Goal: Information Seeking & Learning: Learn about a topic

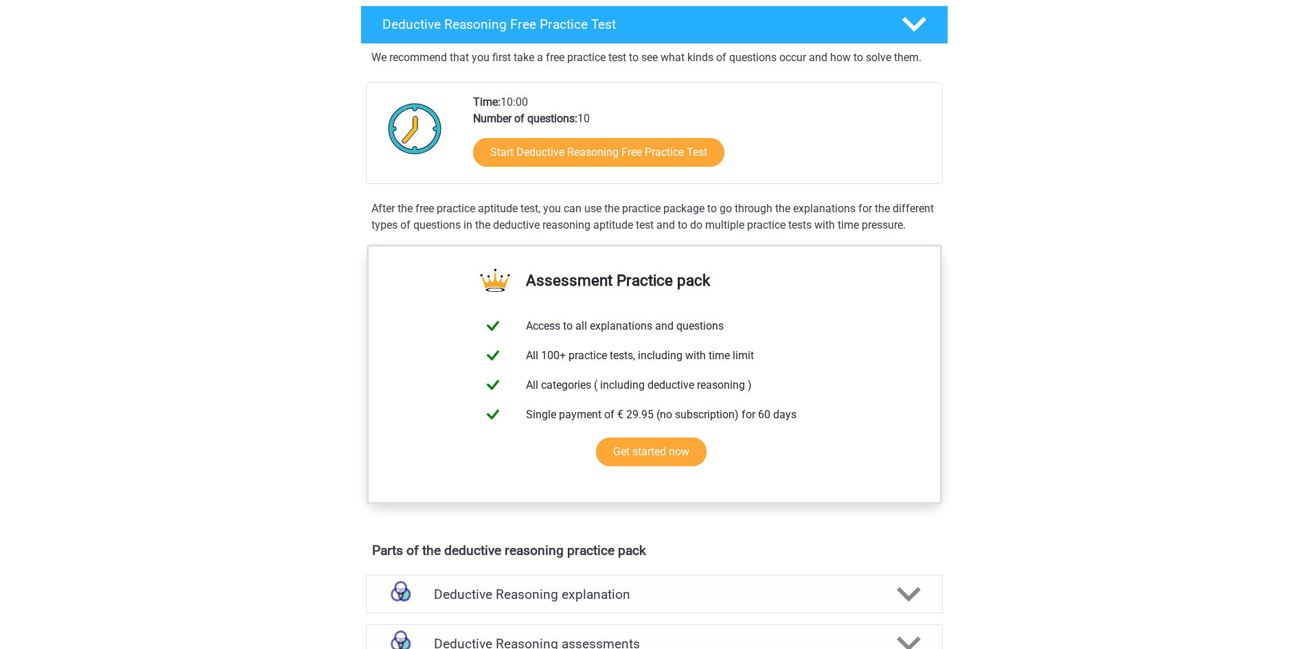
scroll to position [463, 0]
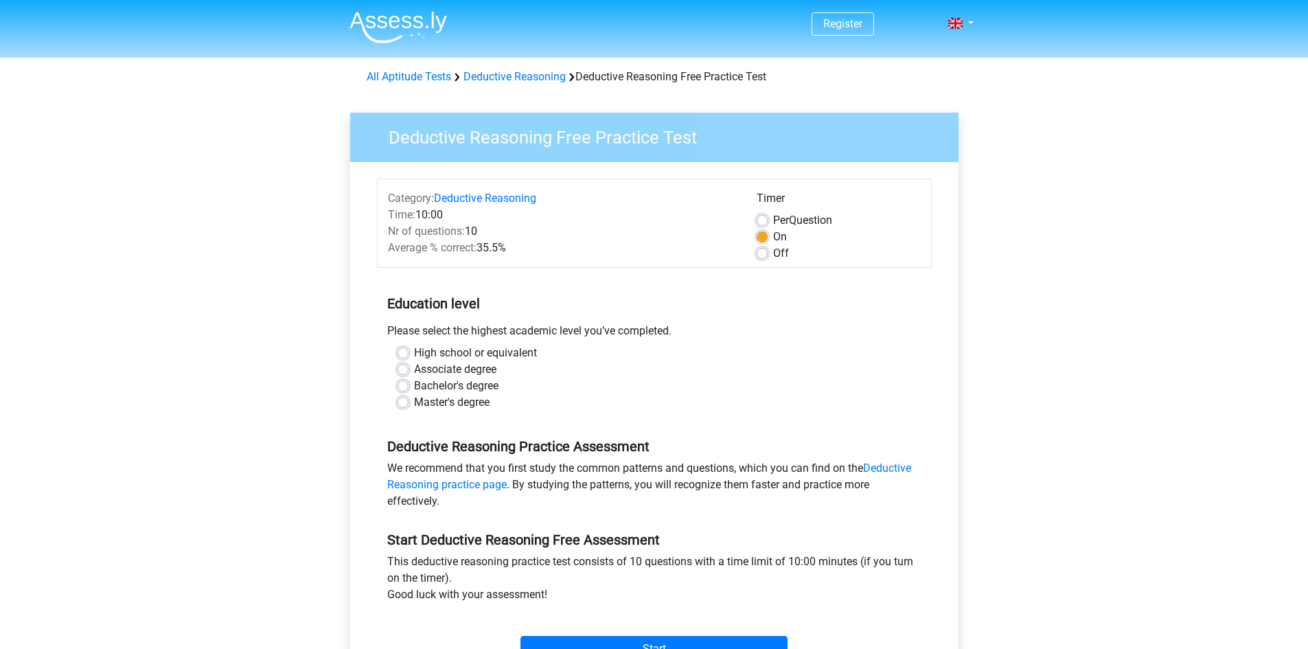
scroll to position [69, 0]
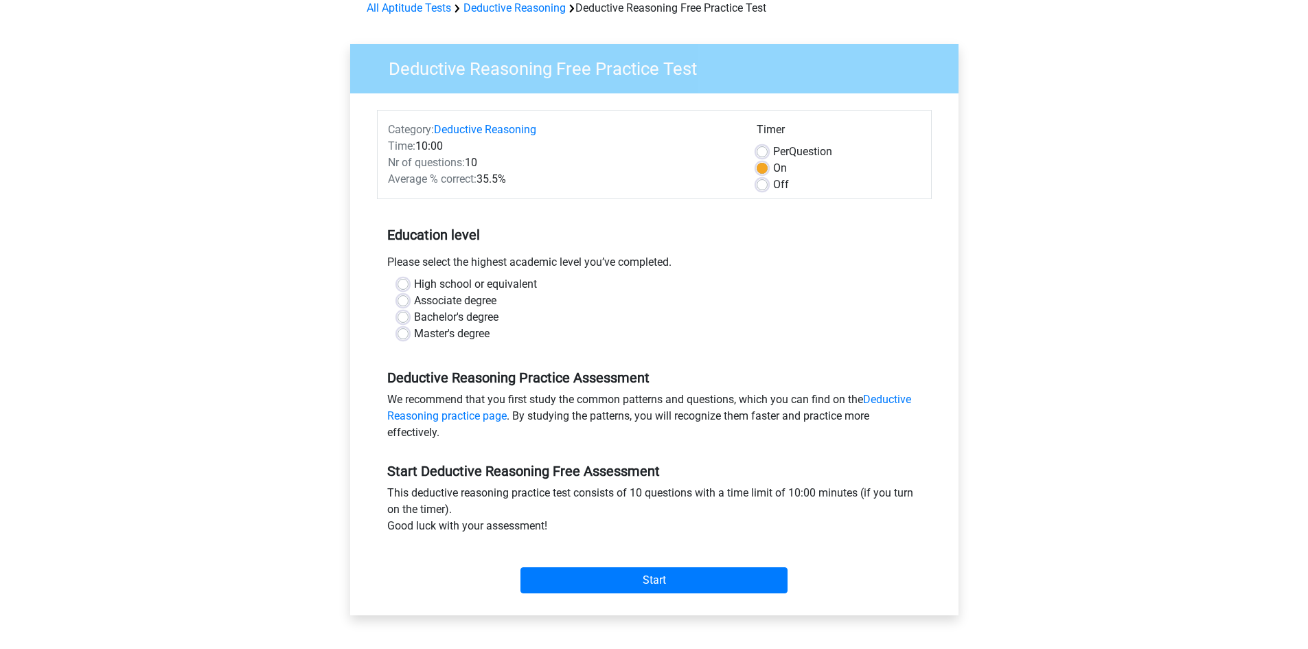
click at [414, 301] on label "Associate degree" at bounding box center [455, 301] width 82 height 16
click at [407, 301] on input "Associate degree" at bounding box center [403, 300] width 11 height 14
radio input "true"
click at [414, 287] on label "High school or equivalent" at bounding box center [475, 284] width 123 height 16
click at [405, 287] on input "High school or equivalent" at bounding box center [403, 283] width 11 height 14
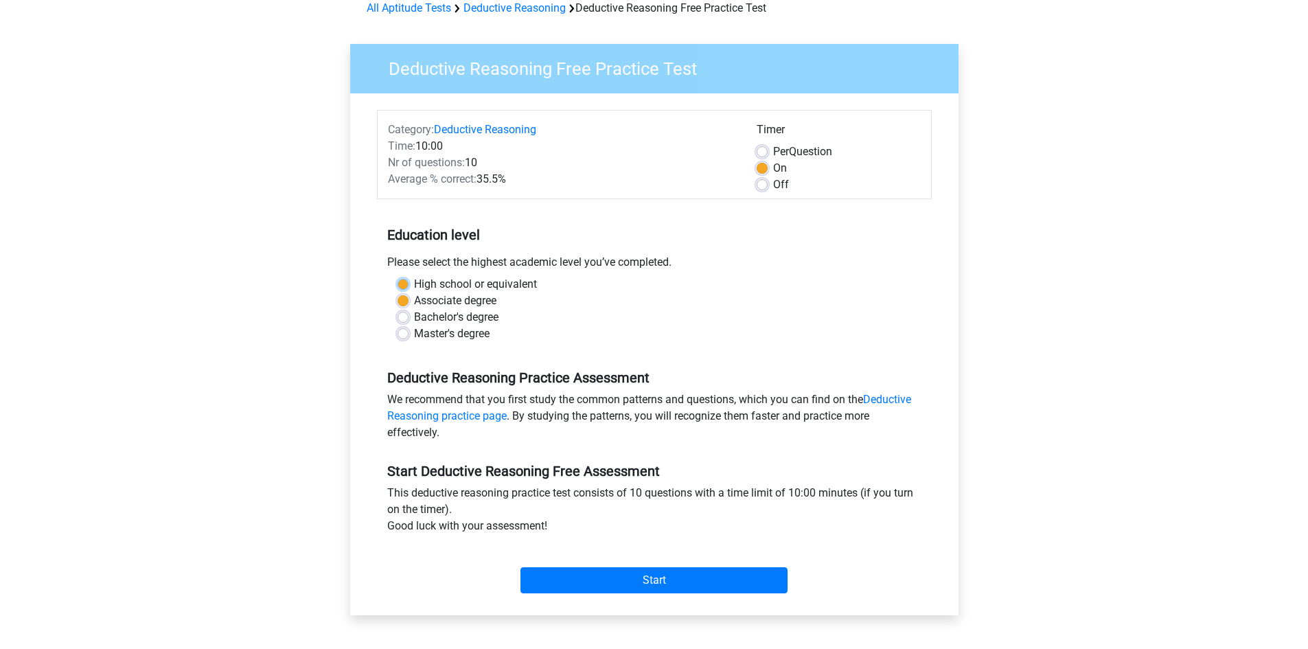
radio input "true"
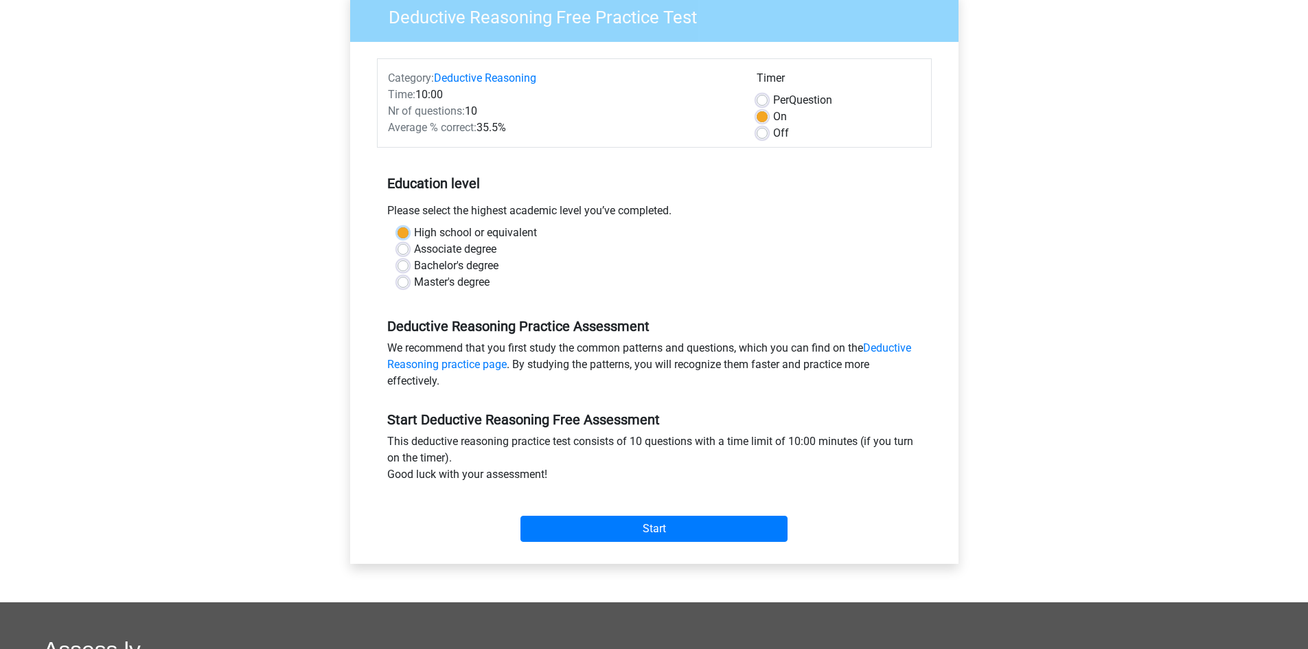
scroll to position [206, 0]
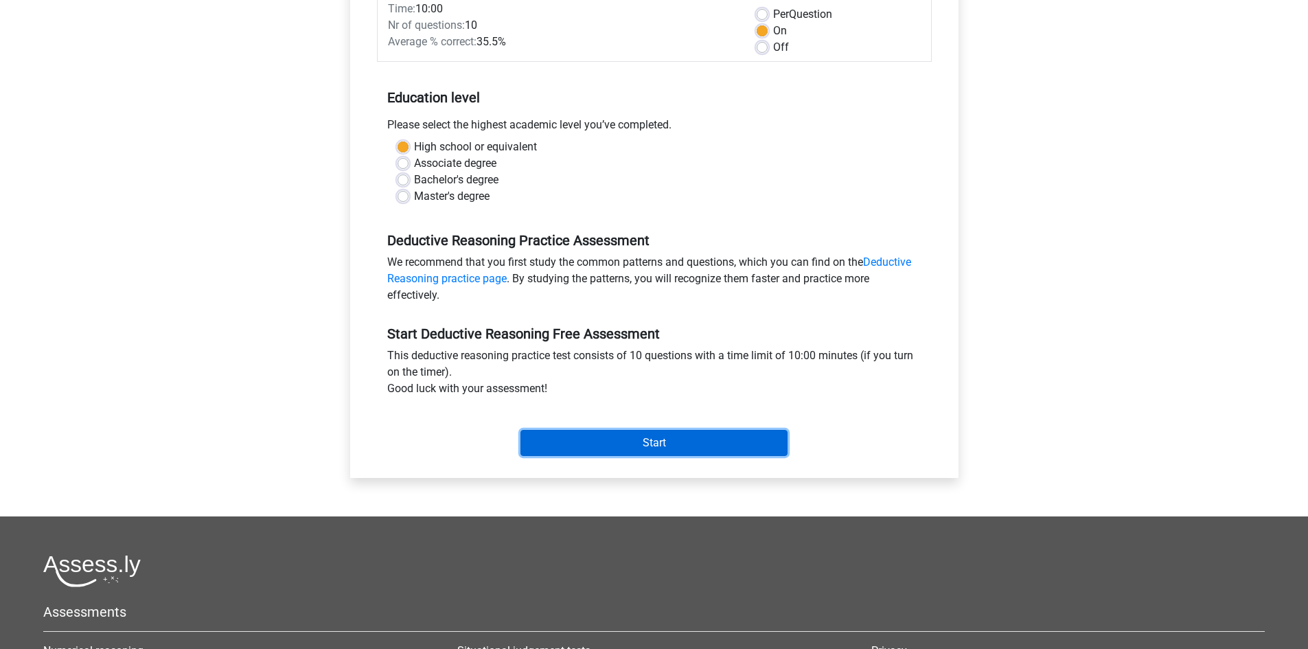
click at [628, 435] on input "Start" at bounding box center [654, 443] width 267 height 26
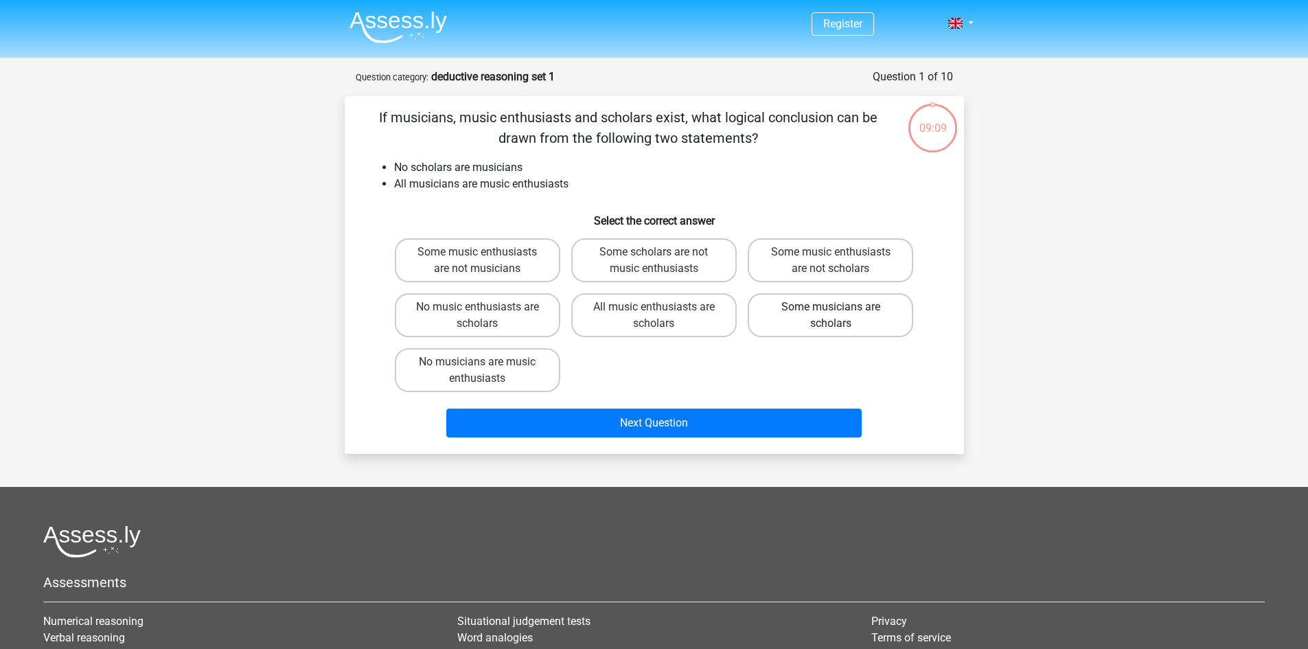
click at [861, 325] on label "Some musicians are scholars" at bounding box center [831, 315] width 166 height 44
click at [840, 316] on input "Some musicians are scholars" at bounding box center [835, 311] width 9 height 9
radio input "true"
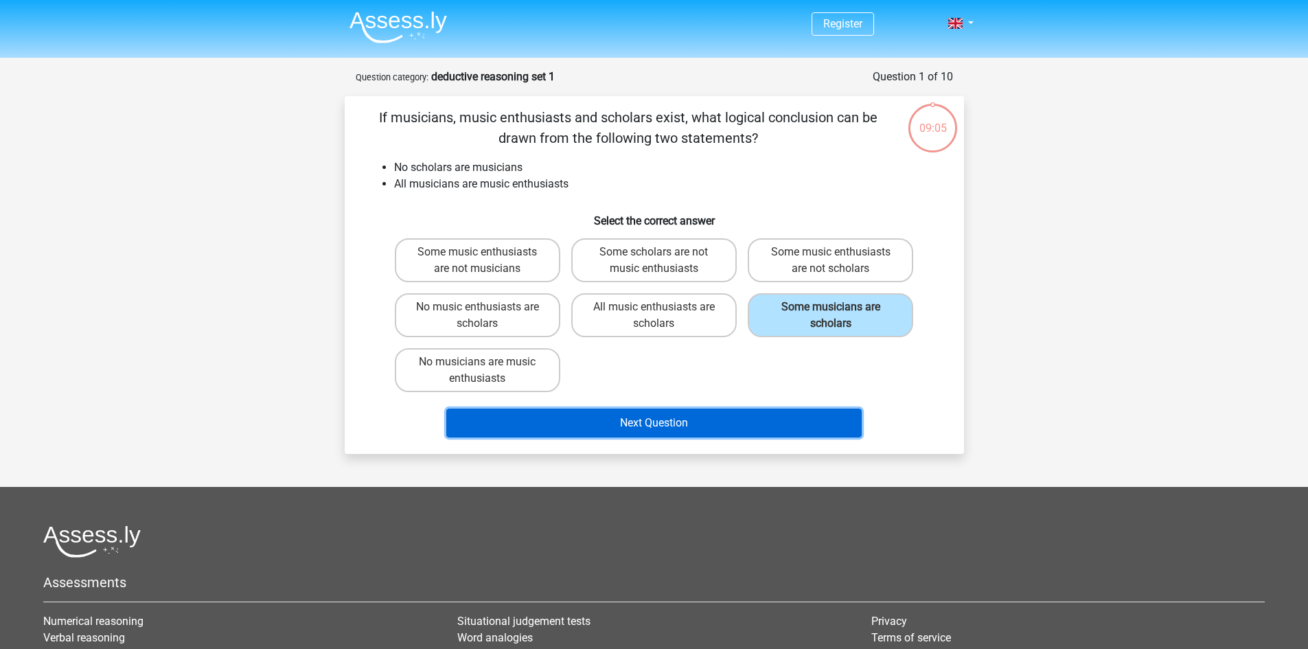
click at [578, 409] on button "Next Question" at bounding box center [654, 423] width 416 height 29
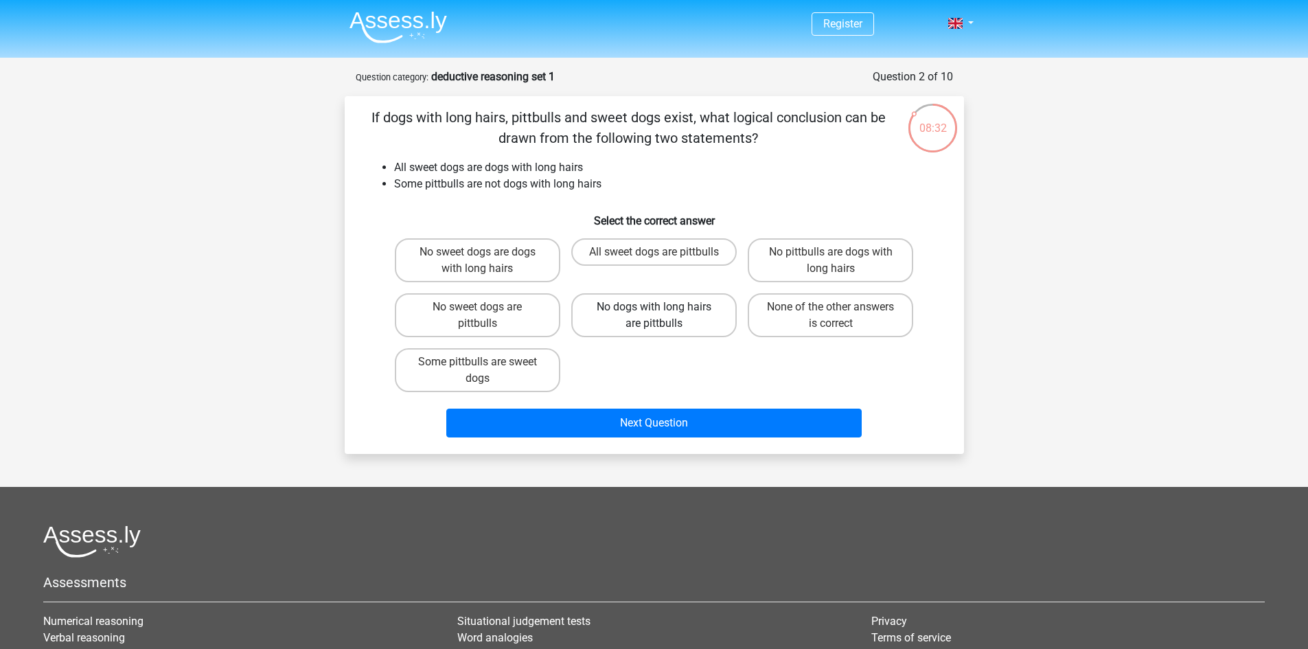
click at [609, 306] on label "No dogs with long hairs are pittbulls" at bounding box center [654, 315] width 166 height 44
click at [654, 307] on input "No dogs with long hairs are pittbulls" at bounding box center [658, 311] width 9 height 9
radio input "true"
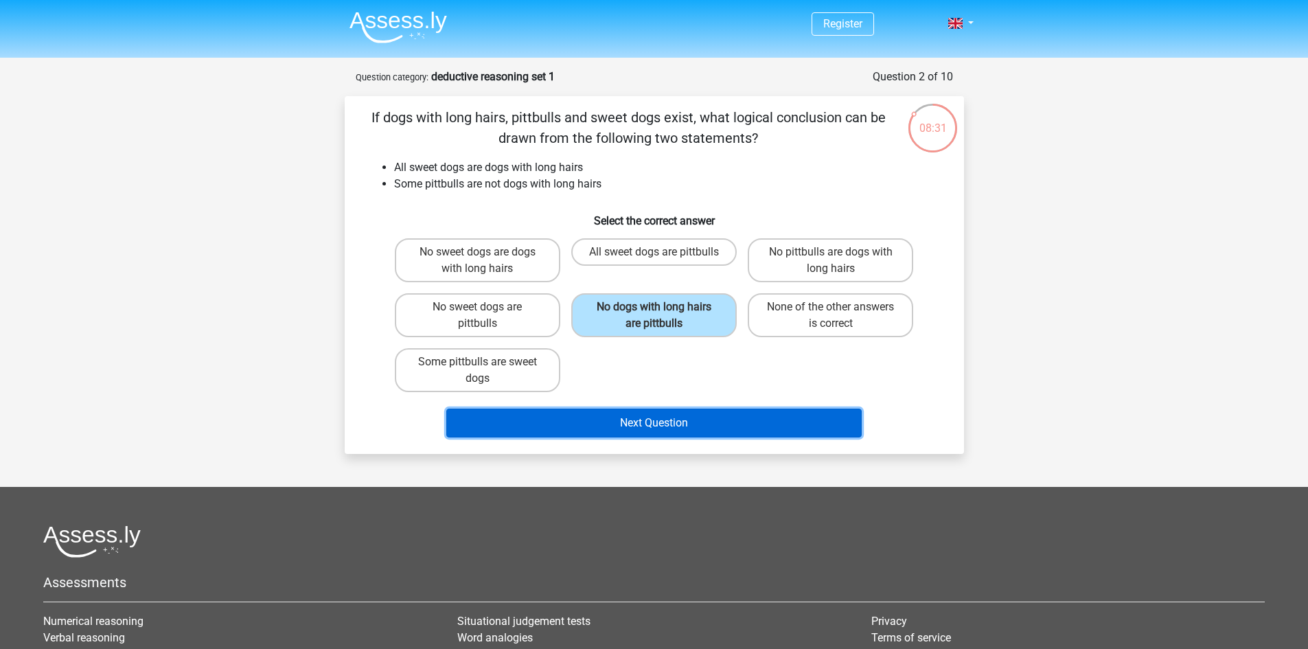
click at [628, 428] on button "Next Question" at bounding box center [654, 423] width 416 height 29
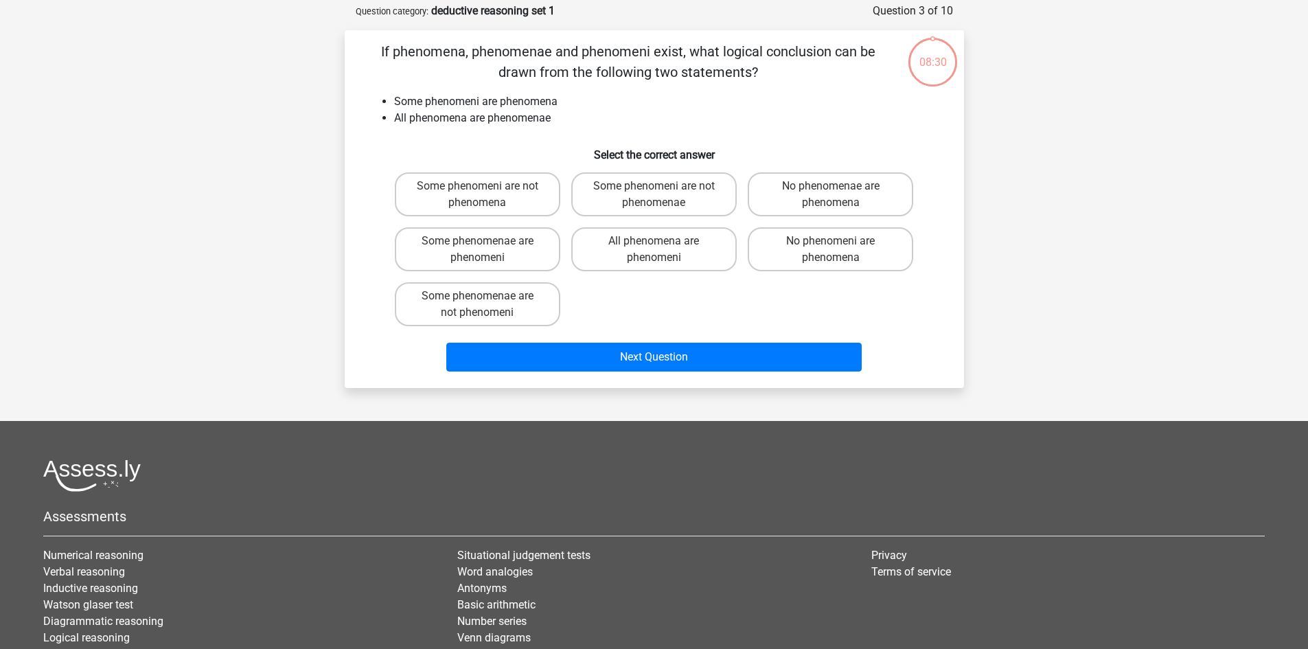
scroll to position [69, 0]
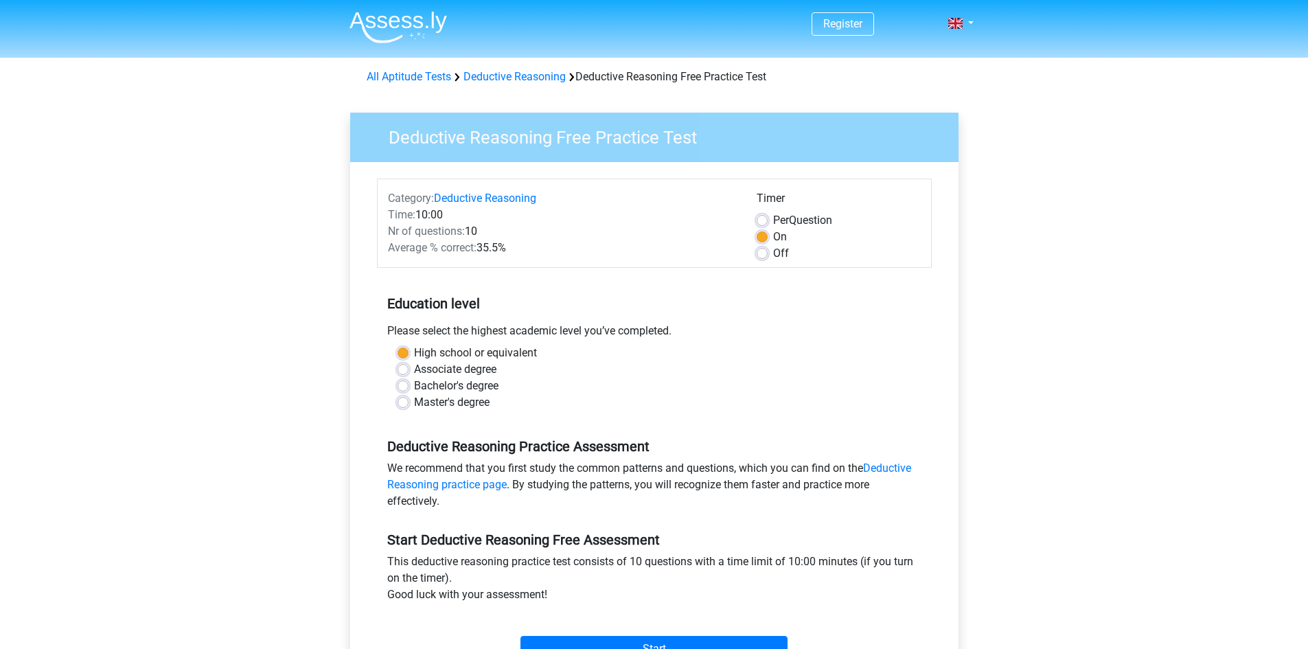
scroll to position [206, 0]
